Goal: Information Seeking & Learning: Learn about a topic

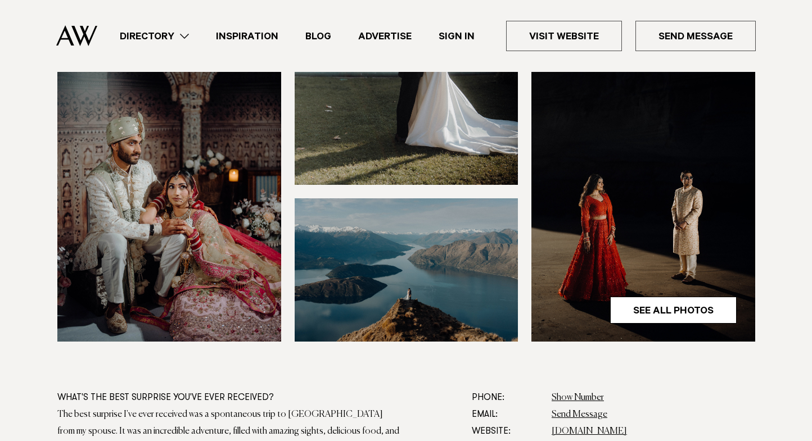
scroll to position [337, 0]
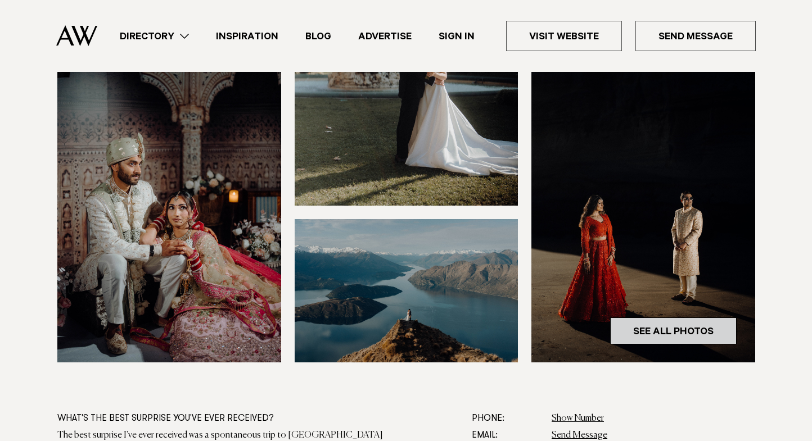
click at [655, 325] on link "See All Photos" at bounding box center [673, 331] width 126 height 27
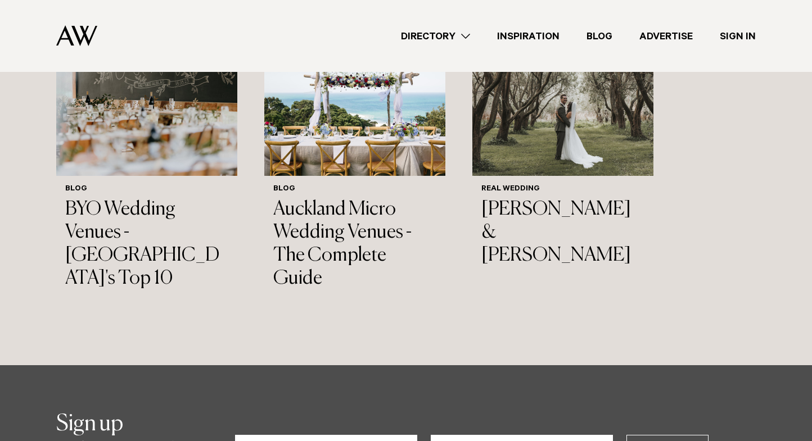
scroll to position [14416, 0]
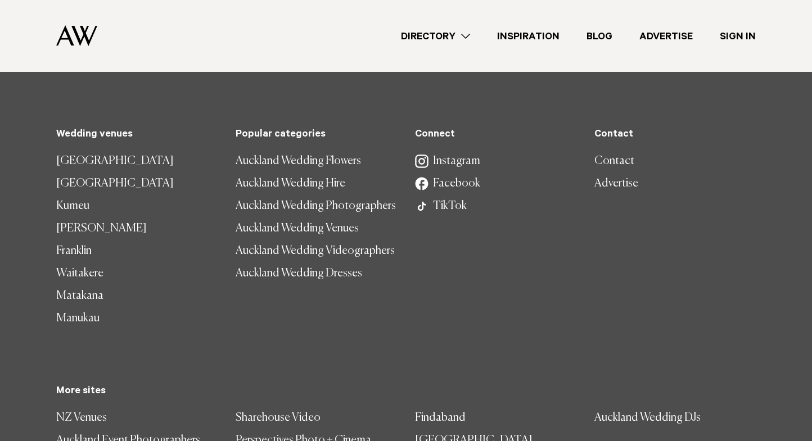
click at [338, 217] on link "Auckland Wedding Venues" at bounding box center [315, 228] width 161 height 22
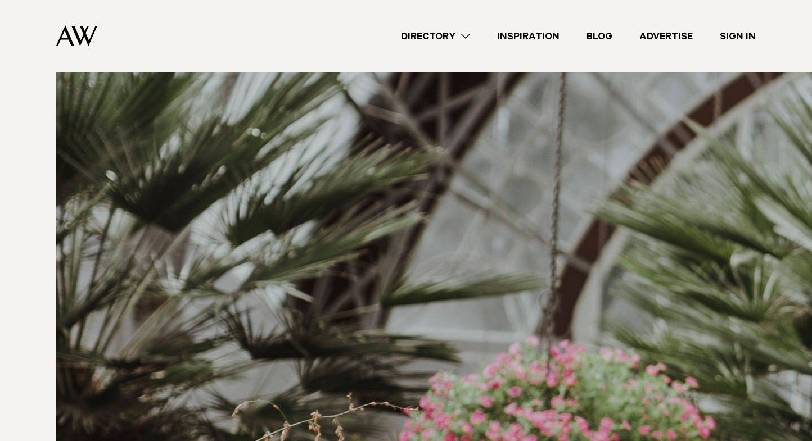
scroll to position [12391, 0]
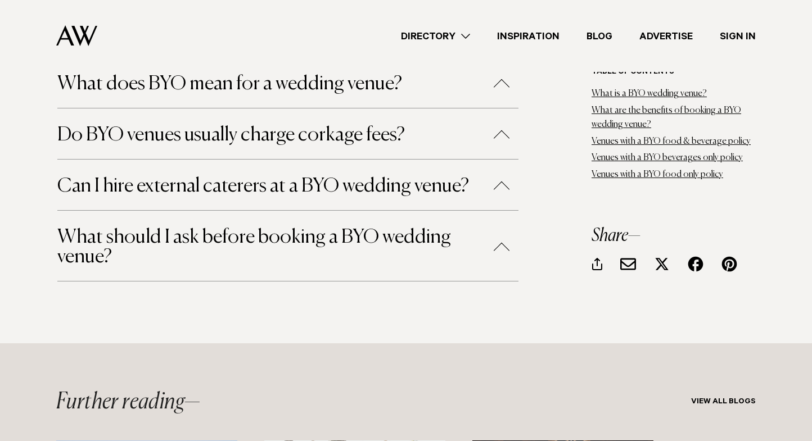
scroll to position [6675, 0]
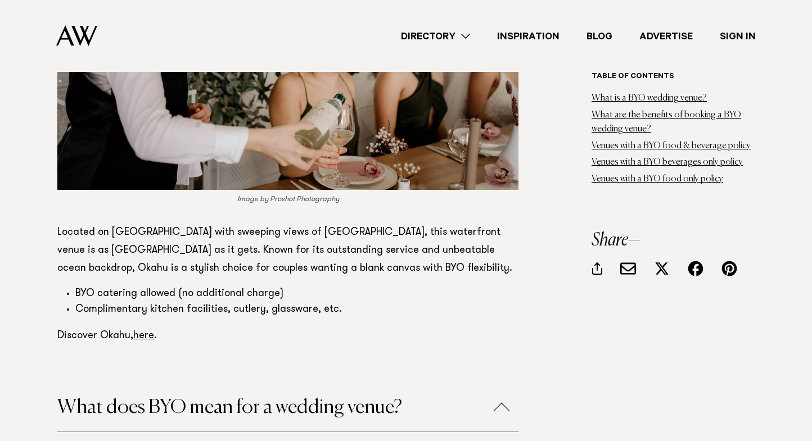
click at [477, 398] on button "What does BYO mean for a wedding venue?" at bounding box center [287, 408] width 461 height 20
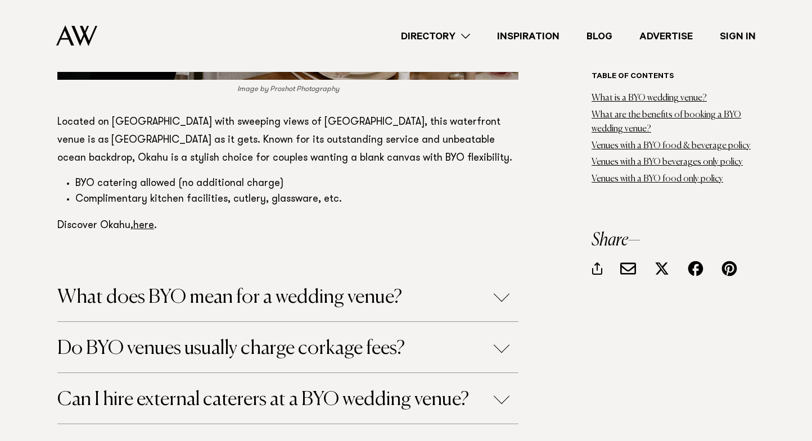
click at [461, 339] on button "Do BYO venues usually charge corkage fees?" at bounding box center [287, 349] width 461 height 20
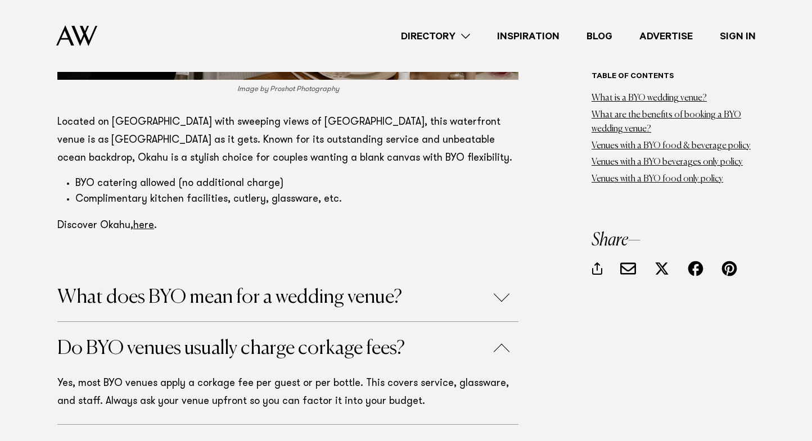
click at [461, 339] on button "Do BYO venues usually charge corkage fees?" at bounding box center [287, 349] width 461 height 20
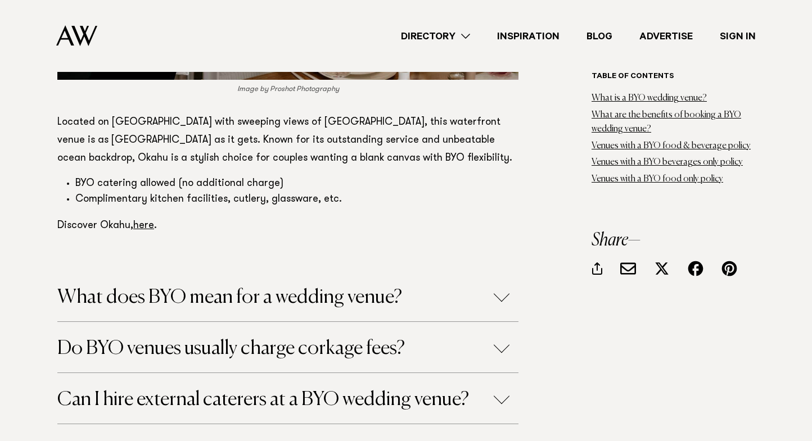
click at [456, 373] on h4 "Can I hire external caterers at a BYO wedding venue?" at bounding box center [287, 398] width 461 height 51
click at [457, 373] on h4 "Can I hire external caterers at a BYO wedding venue?" at bounding box center [287, 398] width 461 height 51
click at [463, 390] on button "Can I hire external caterers at a BYO wedding venue?" at bounding box center [287, 400] width 461 height 20
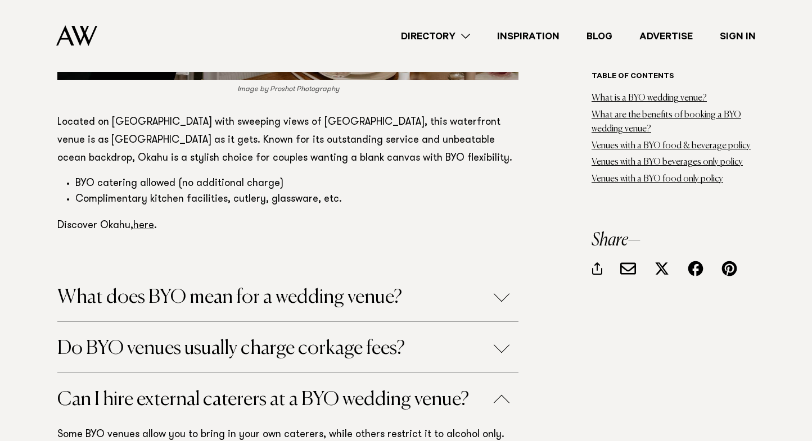
click at [463, 390] on button "Can I hire external caterers at a BYO wedding venue?" at bounding box center [287, 400] width 461 height 20
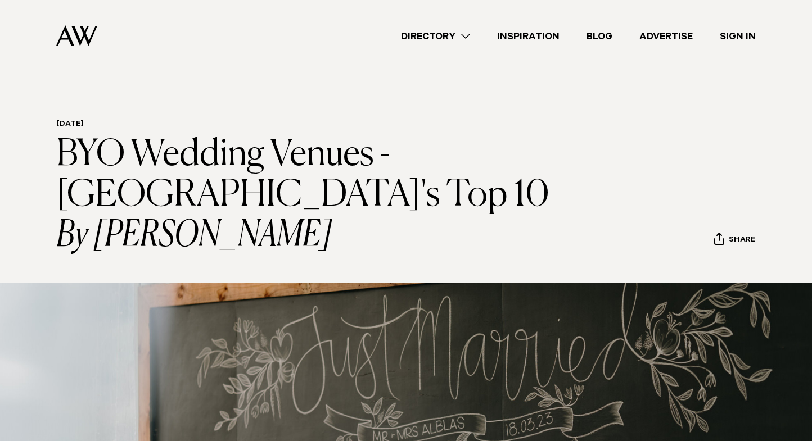
scroll to position [0, 0]
click at [441, 29] on link "Directory" at bounding box center [435, 36] width 96 height 15
